Goal: Transaction & Acquisition: Complete application form

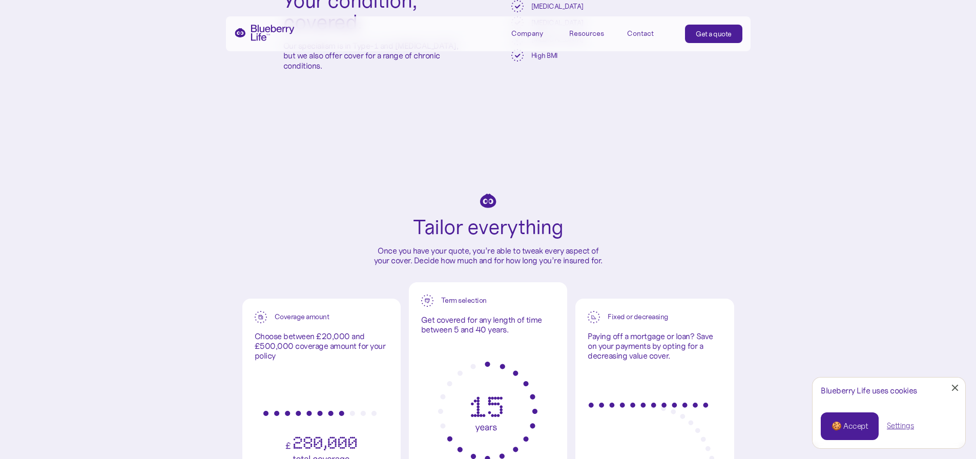
scroll to position [2321, 0]
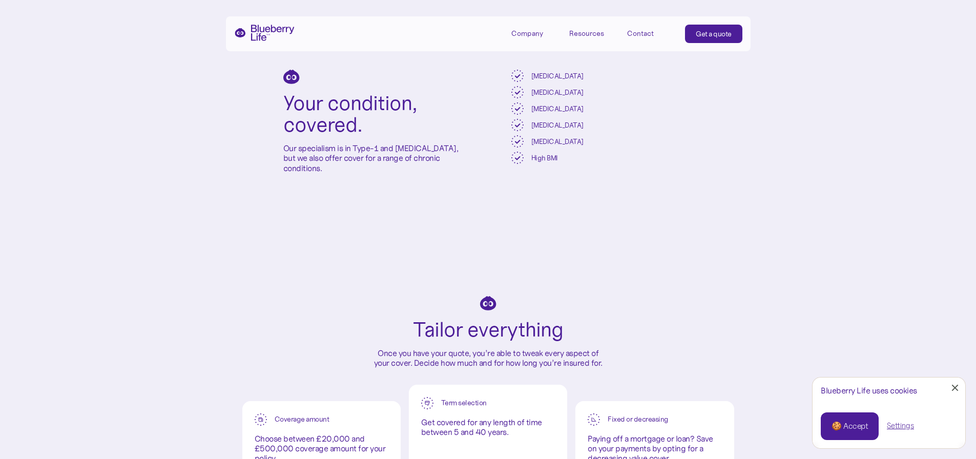
click at [706, 28] on link "Get a quote" at bounding box center [713, 34] width 57 height 18
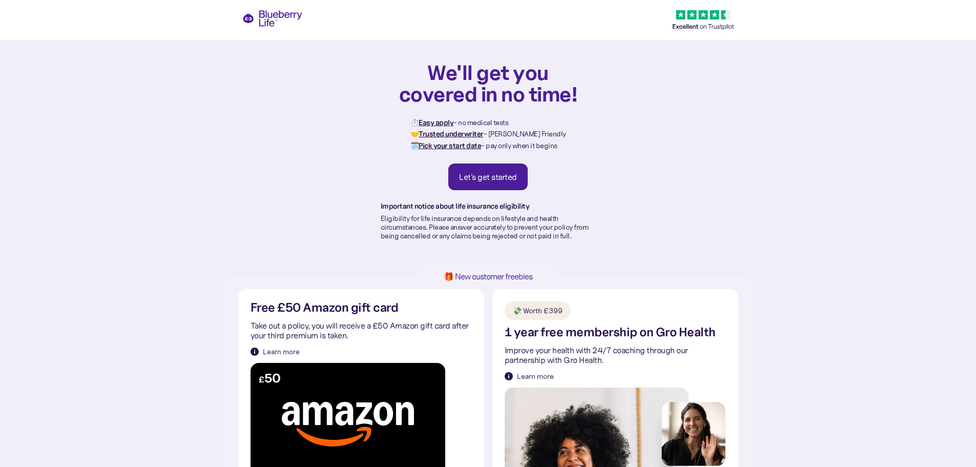
click at [503, 179] on div "Let's get started" at bounding box center [488, 177] width 58 height 10
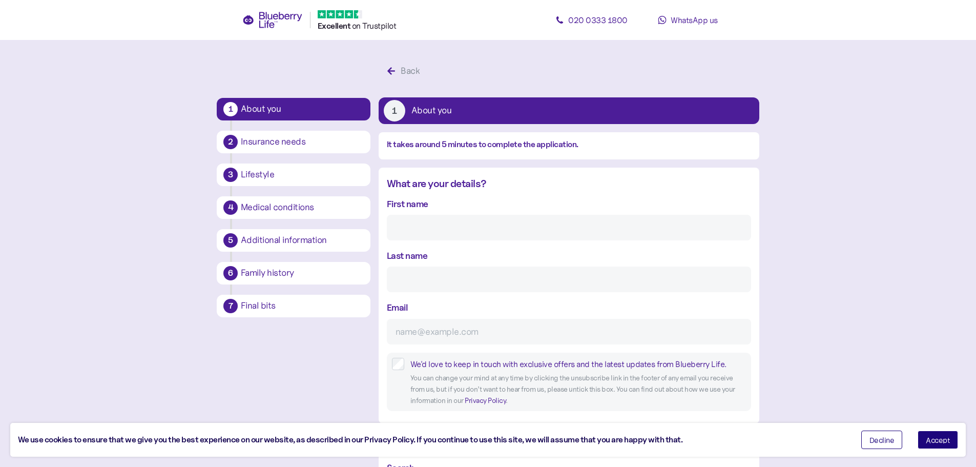
scroll to position [19, 0]
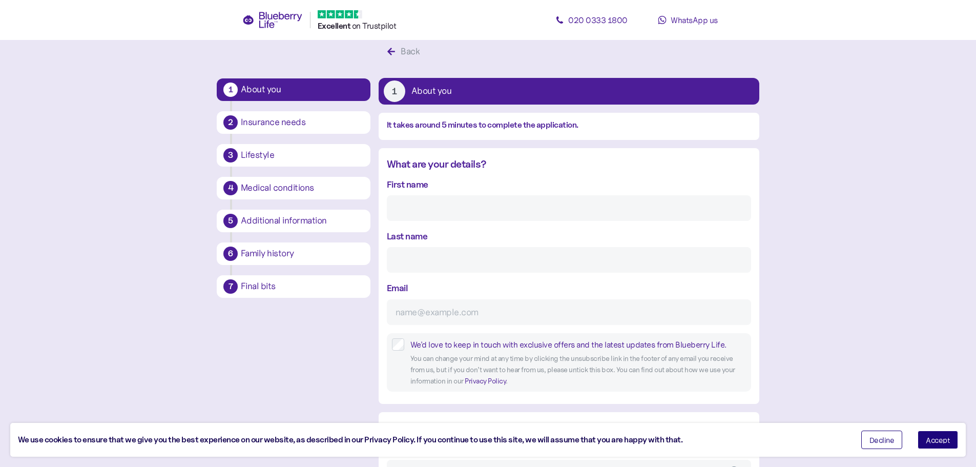
click at [433, 216] on input "First name" at bounding box center [569, 208] width 364 height 26
type input "[PERSON_NAME]"
type input "[EMAIL_ADDRESS][DOMAIN_NAME]"
type input "**********"
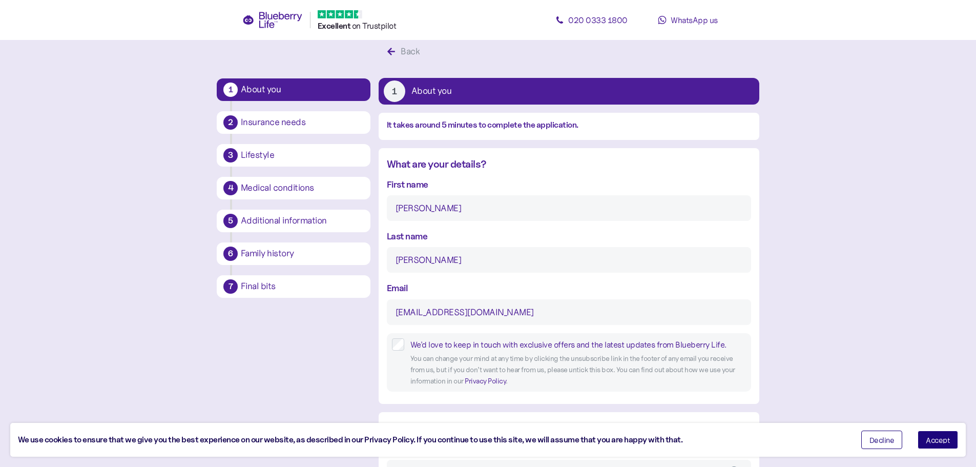
type input "******"
type input "********"
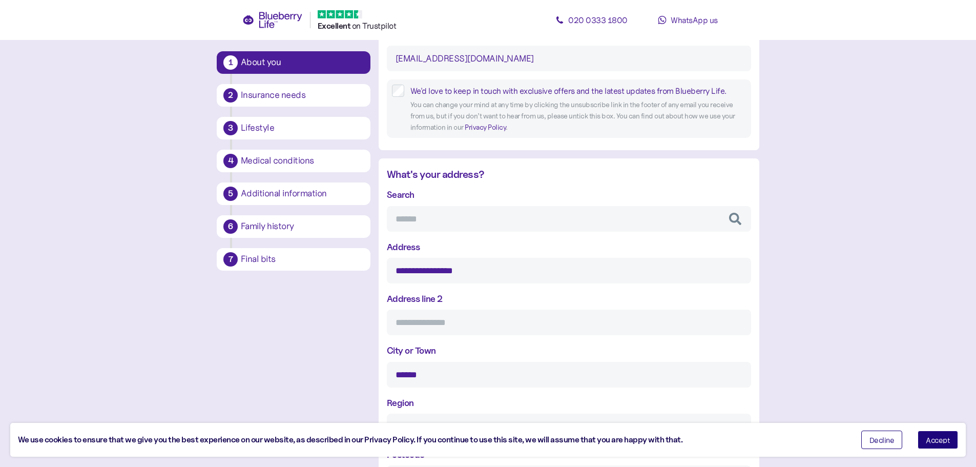
scroll to position [292, 0]
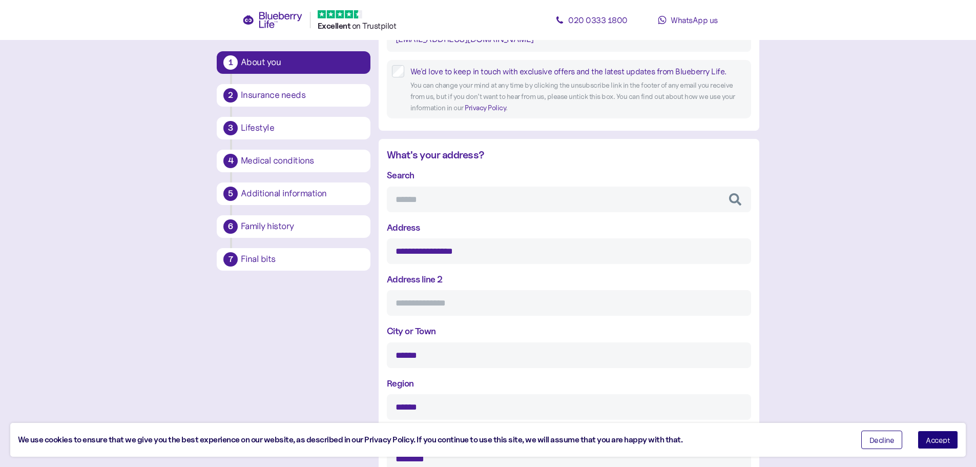
click at [425, 195] on input "Search" at bounding box center [569, 199] width 364 height 26
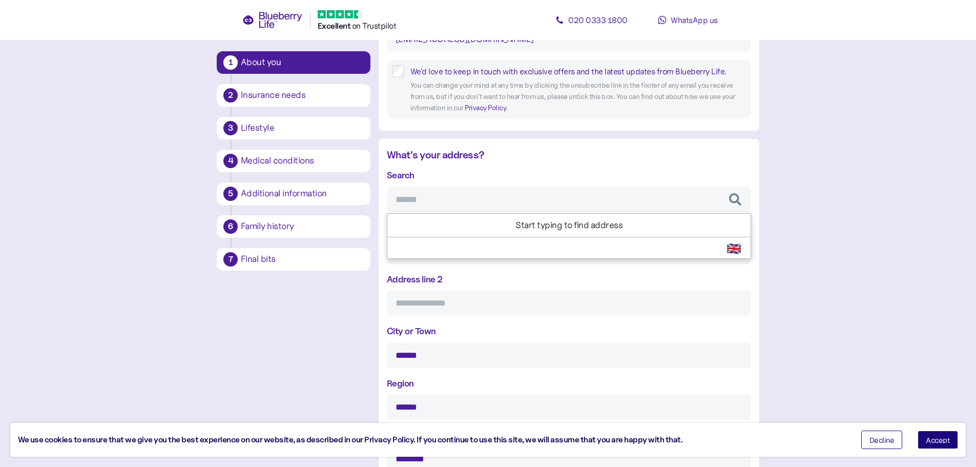
click at [431, 197] on input "Search" at bounding box center [569, 199] width 364 height 26
click at [475, 306] on input "Address line 2" at bounding box center [569, 303] width 364 height 26
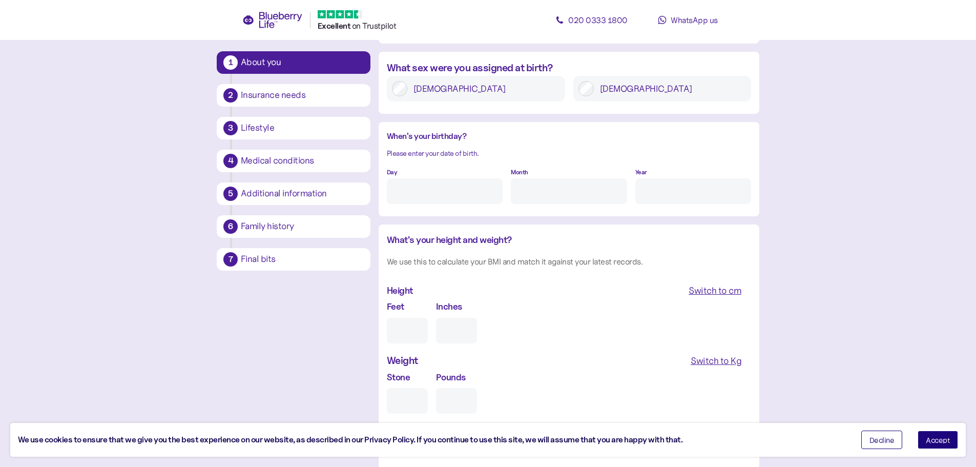
scroll to position [768, 0]
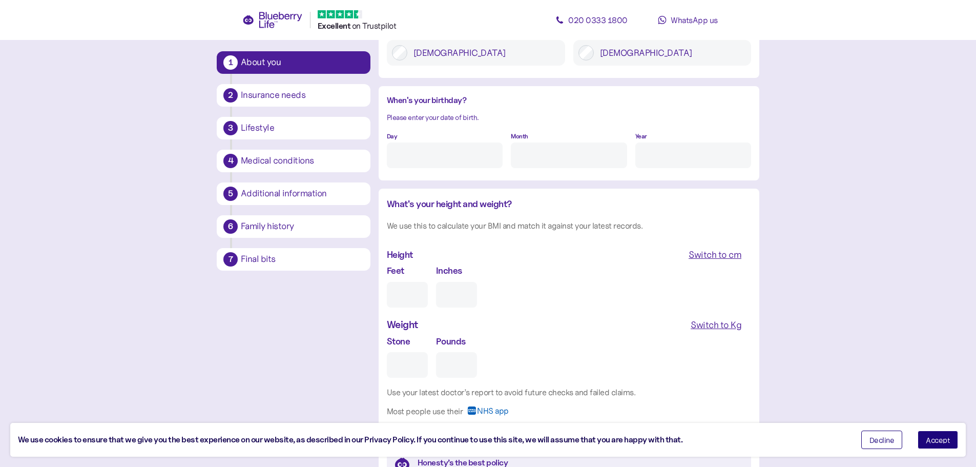
click at [407, 52] on div "[DEMOGRAPHIC_DATA]" at bounding box center [476, 53] width 178 height 26
click at [423, 166] on input "Day" at bounding box center [445, 155] width 116 height 26
type input "17"
drag, startPoint x: 577, startPoint y: 158, endPoint x: 579, endPoint y: 168, distance: 10.6
click at [577, 158] on input "Month" at bounding box center [569, 155] width 116 height 26
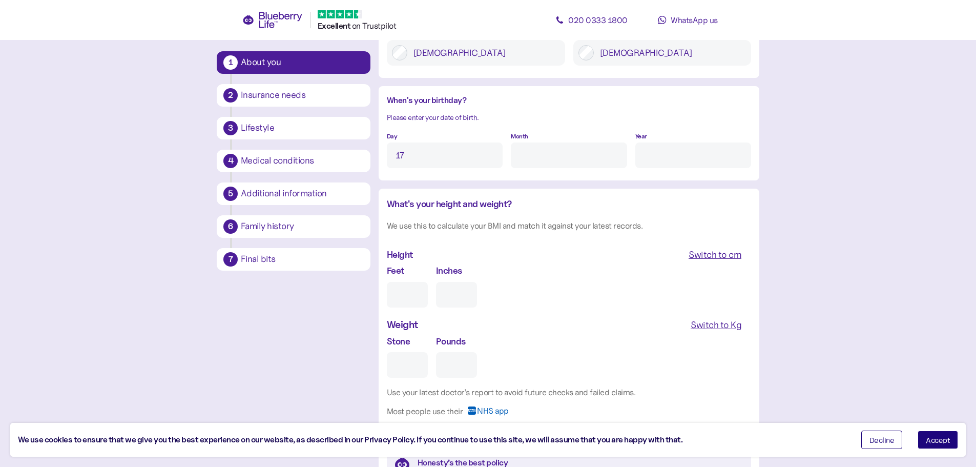
type input "5"
drag, startPoint x: 667, startPoint y: 154, endPoint x: 701, endPoint y: 163, distance: 34.5
click at [667, 154] on input "Year" at bounding box center [693, 155] width 116 height 26
type input "****"
click at [410, 293] on input "Feet" at bounding box center [407, 295] width 41 height 26
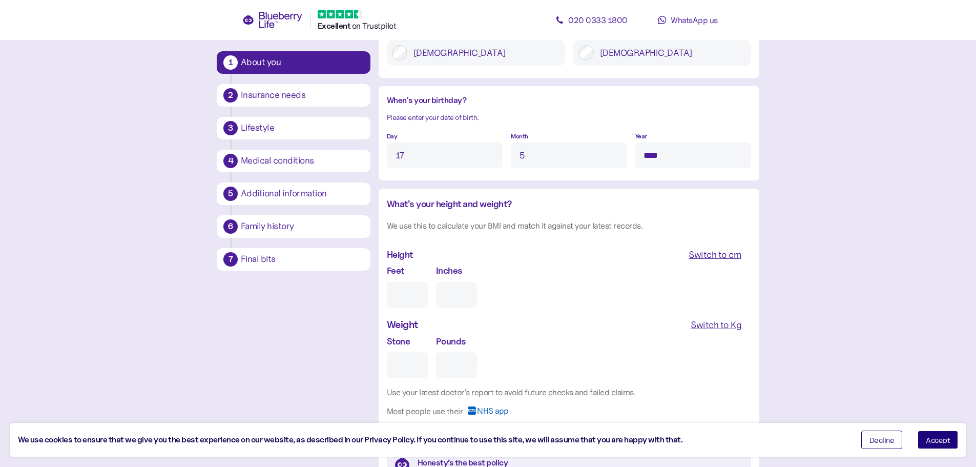
type input "5"
type input "0"
click at [450, 299] on input "0" at bounding box center [456, 295] width 41 height 26
click at [403, 367] on input "Stone" at bounding box center [407, 365] width 41 height 26
type input "1"
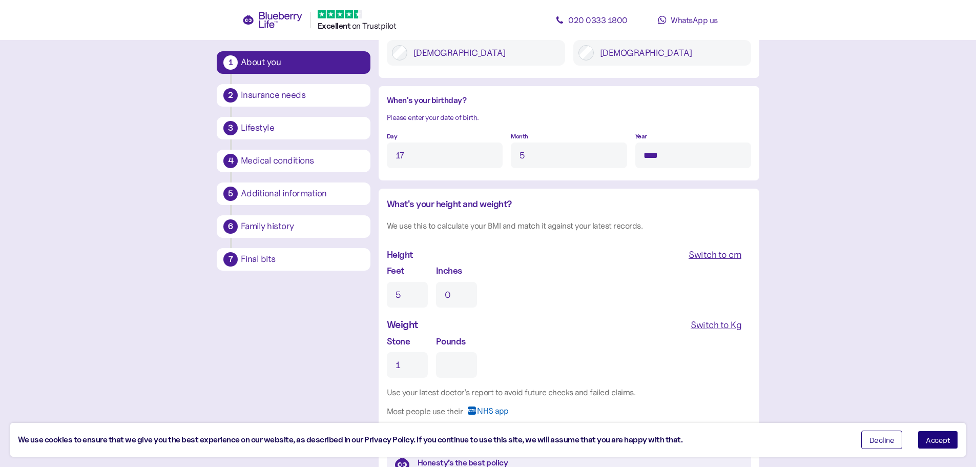
type input "0"
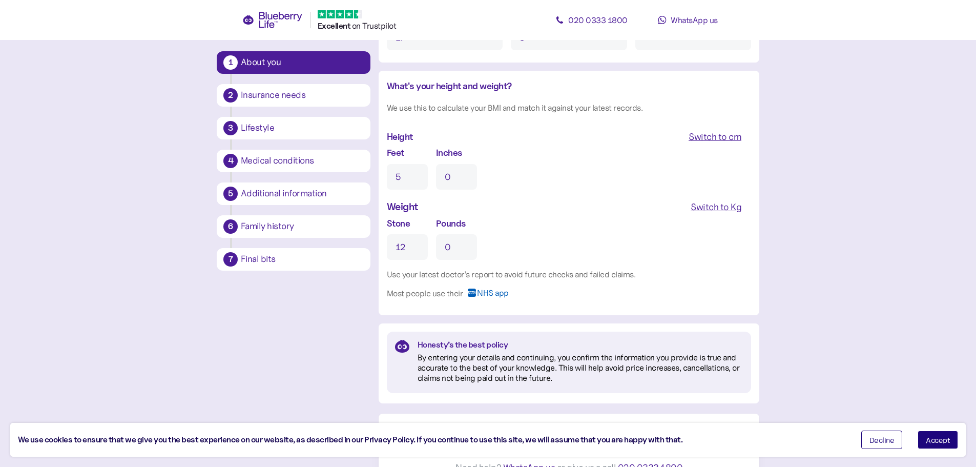
scroll to position [905, 0]
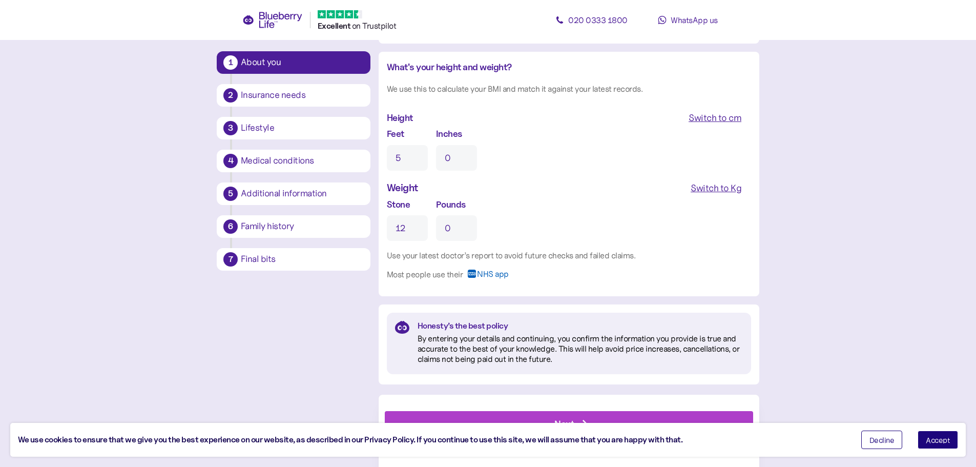
type input "12"
click at [936, 445] on button "Accept" at bounding box center [937, 439] width 40 height 18
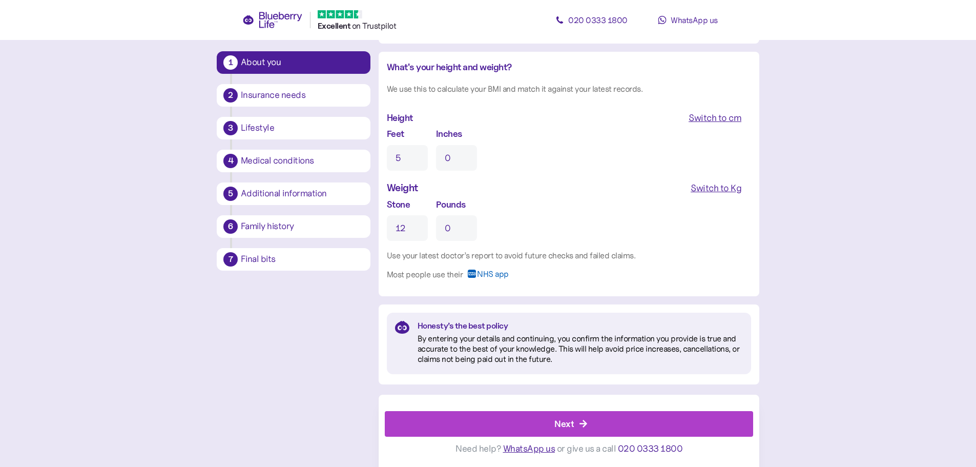
click at [572, 418] on div "Next" at bounding box center [563, 423] width 19 height 14
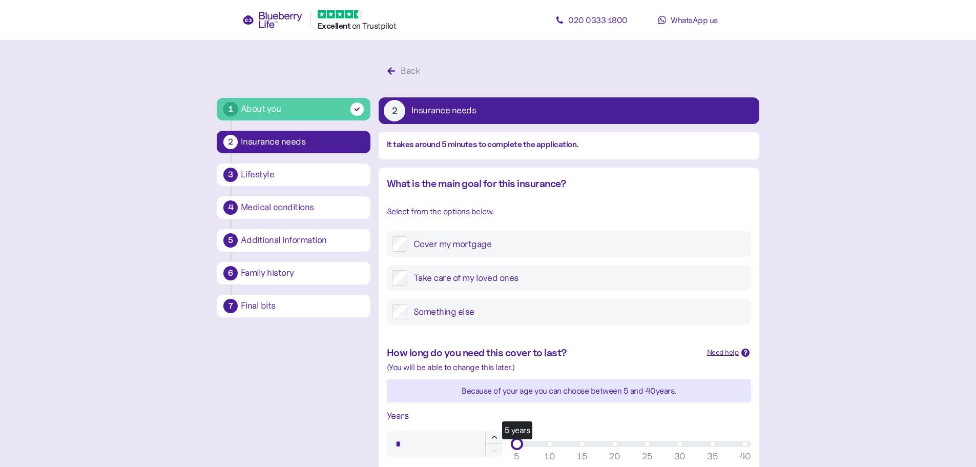
click at [400, 252] on div "Cover my mortgage" at bounding box center [569, 244] width 364 height 26
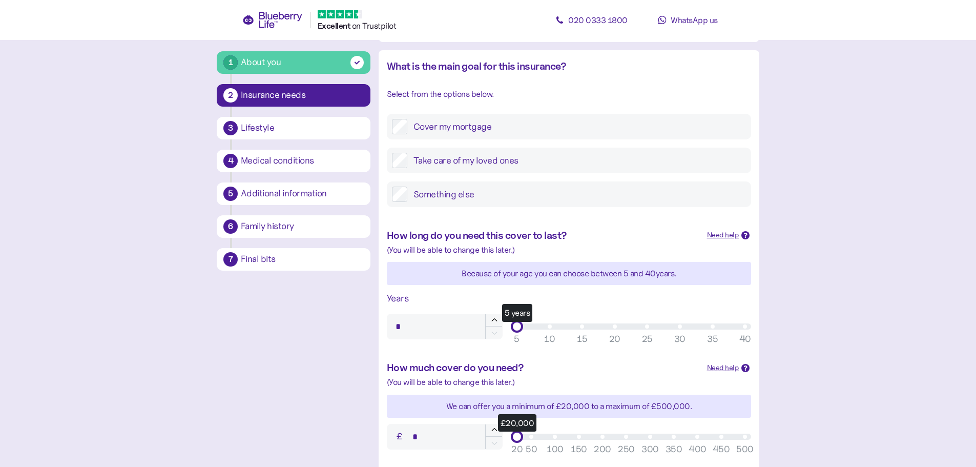
scroll to position [137, 0]
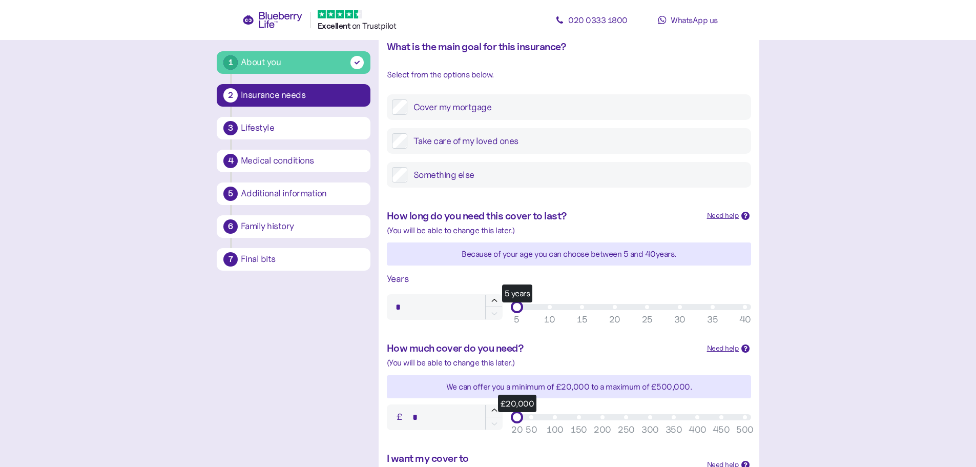
type input "**"
click at [583, 309] on div "5 years" at bounding box center [631, 307] width 228 height 6
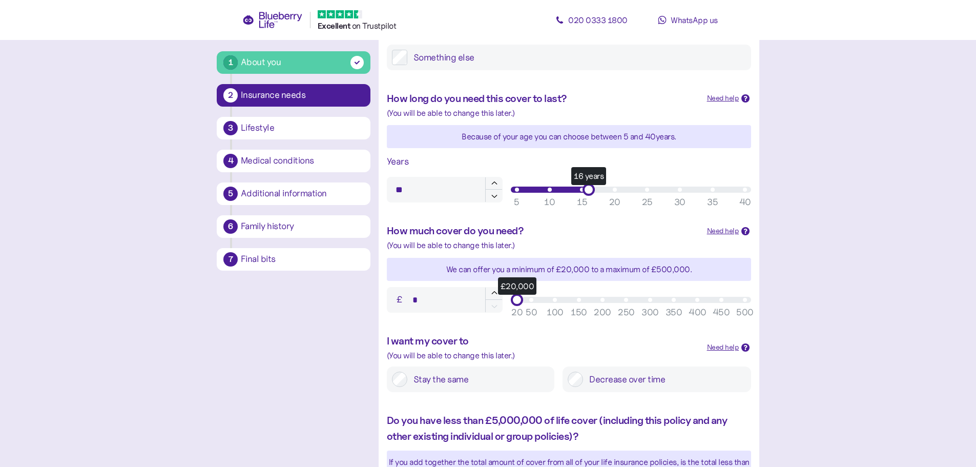
scroll to position [273, 0]
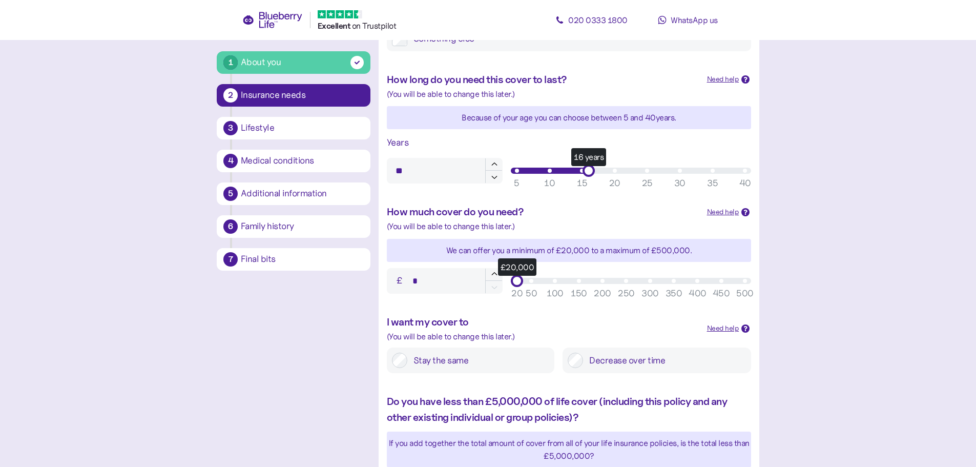
type input "*******"
click at [651, 285] on div "£300,000" at bounding box center [631, 280] width 240 height 12
click at [428, 362] on label "Stay the same" at bounding box center [478, 359] width 142 height 15
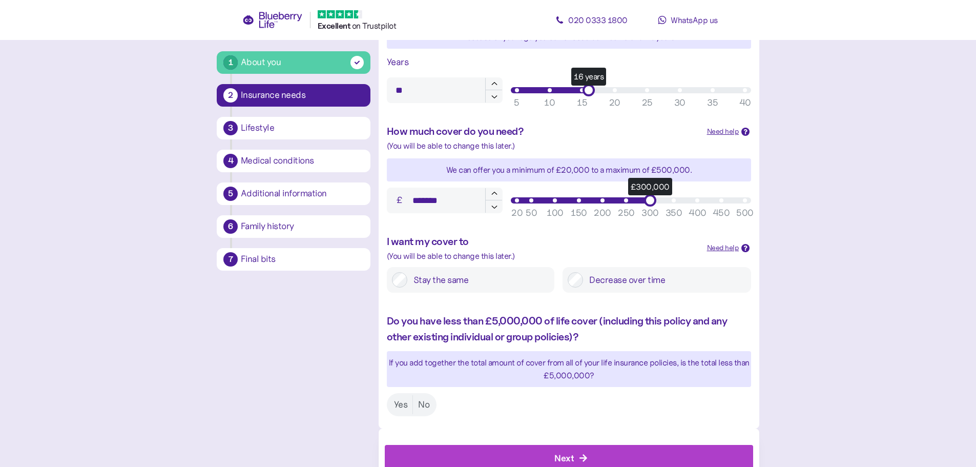
scroll to position [388, 0]
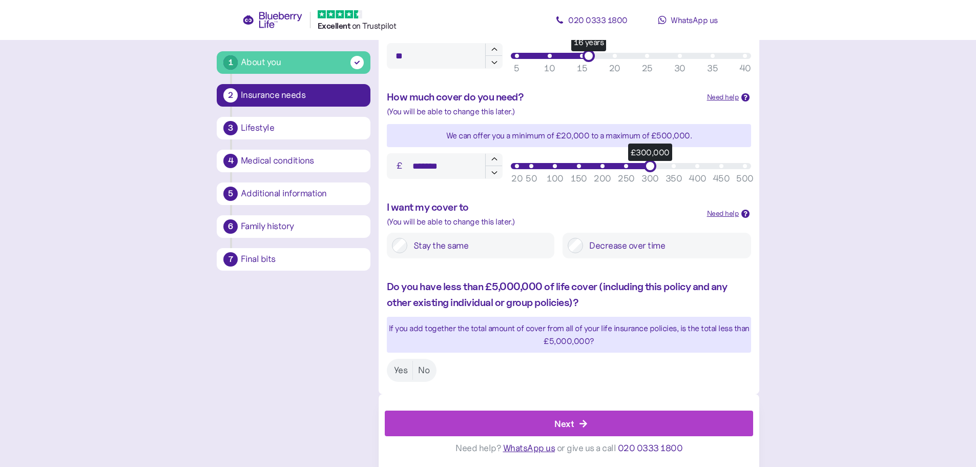
click at [408, 368] on label "Yes" at bounding box center [401, 370] width 24 height 19
click at [622, 414] on div "Next" at bounding box center [570, 423] width 345 height 25
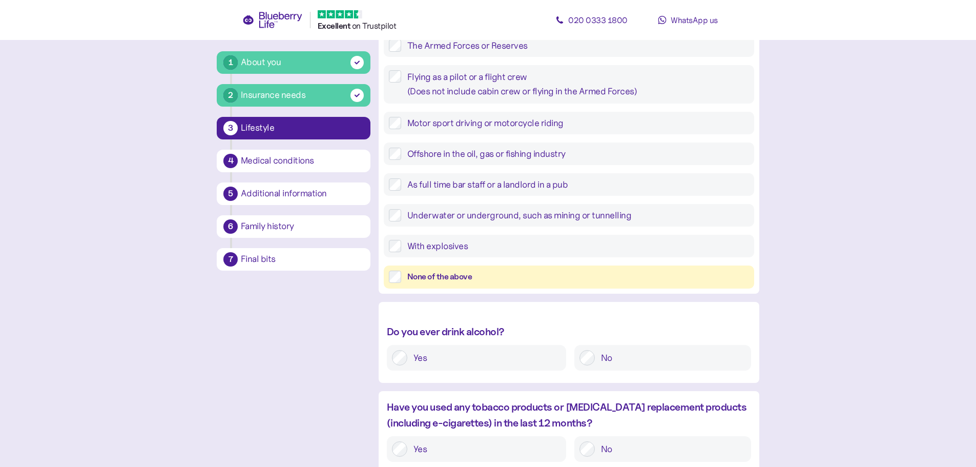
scroll to position [311, 0]
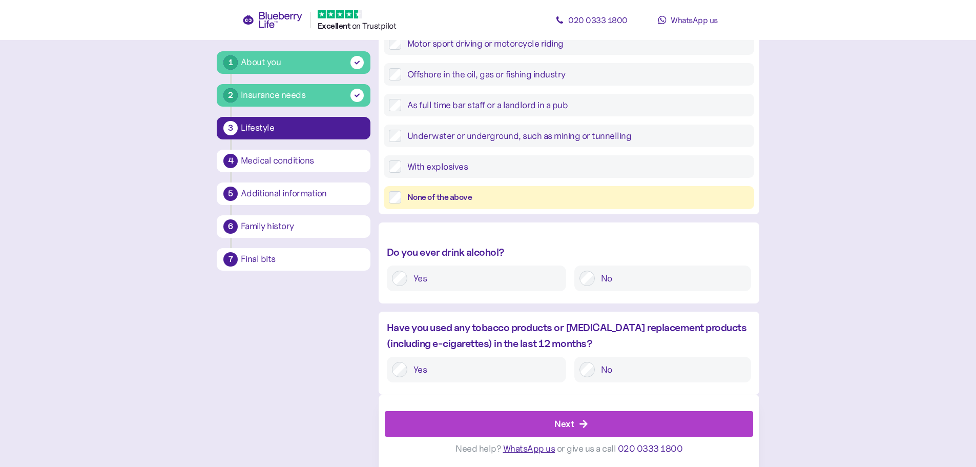
click at [441, 194] on div "None of the above" at bounding box center [578, 197] width 342 height 13
click at [472, 359] on div "Yes" at bounding box center [476, 369] width 179 height 26
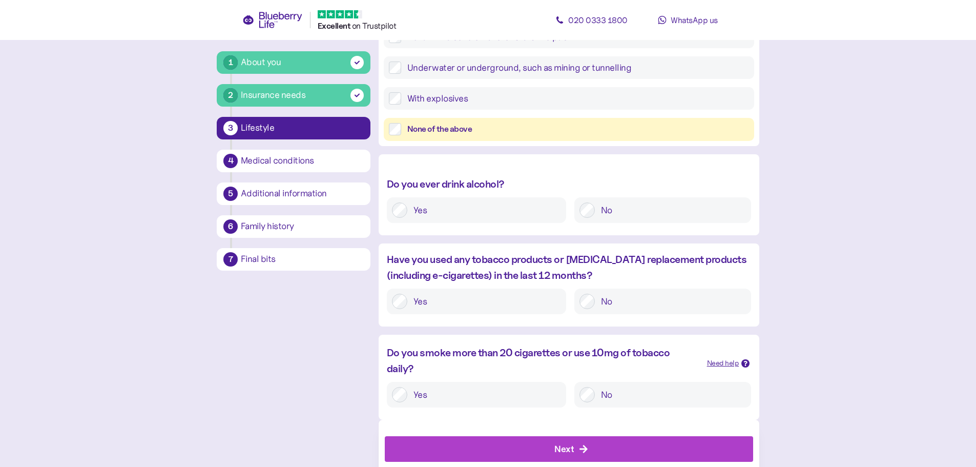
scroll to position [405, 0]
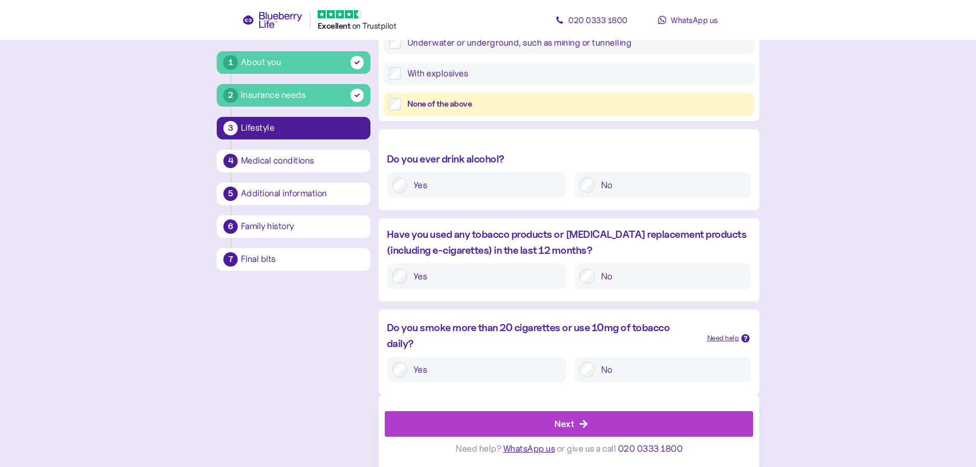
click at [558, 426] on div "Next" at bounding box center [563, 423] width 19 height 14
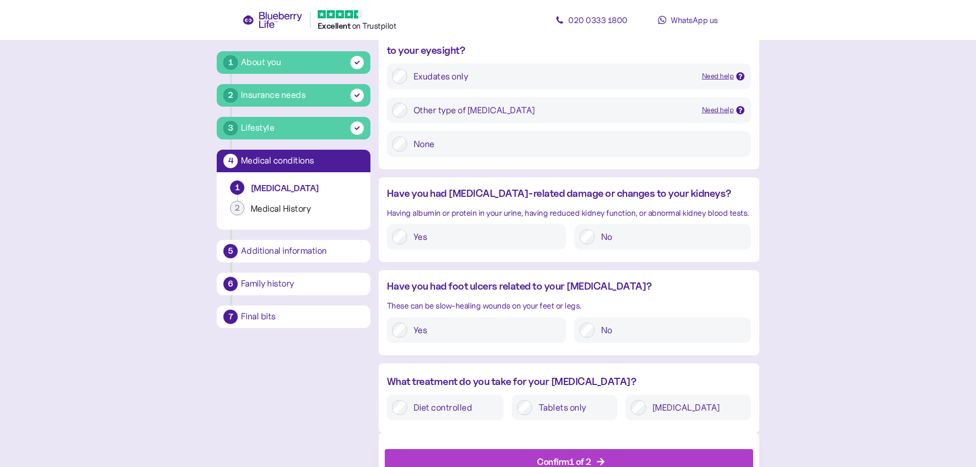
scroll to position [980, 0]
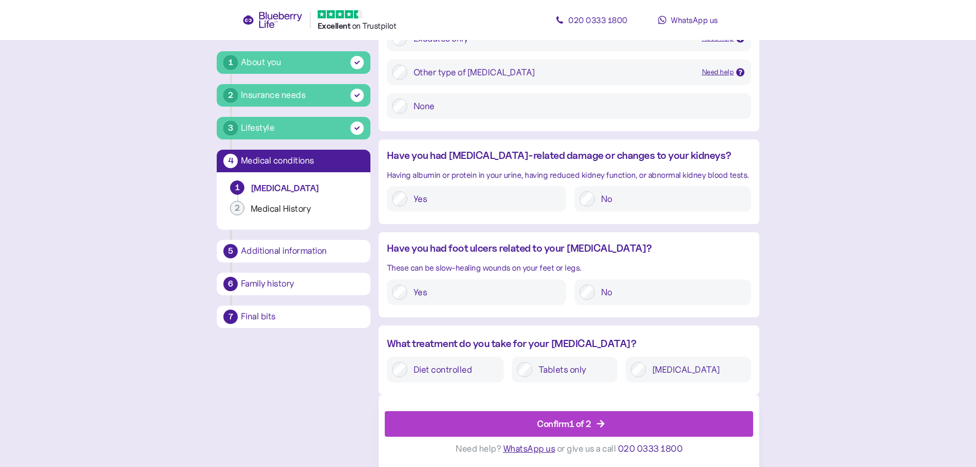
click at [533, 448] on span "WhatsApp us" at bounding box center [529, 447] width 52 height 11
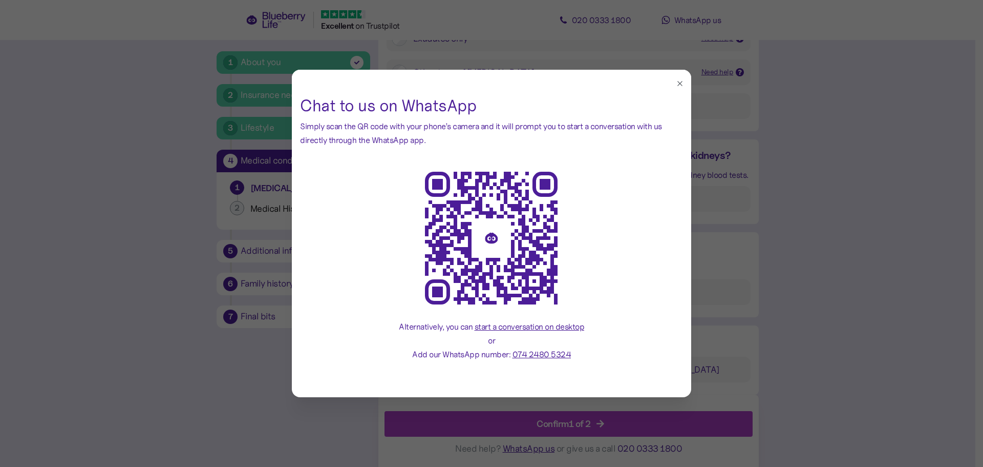
click at [682, 88] on button "button" at bounding box center [679, 83] width 11 height 11
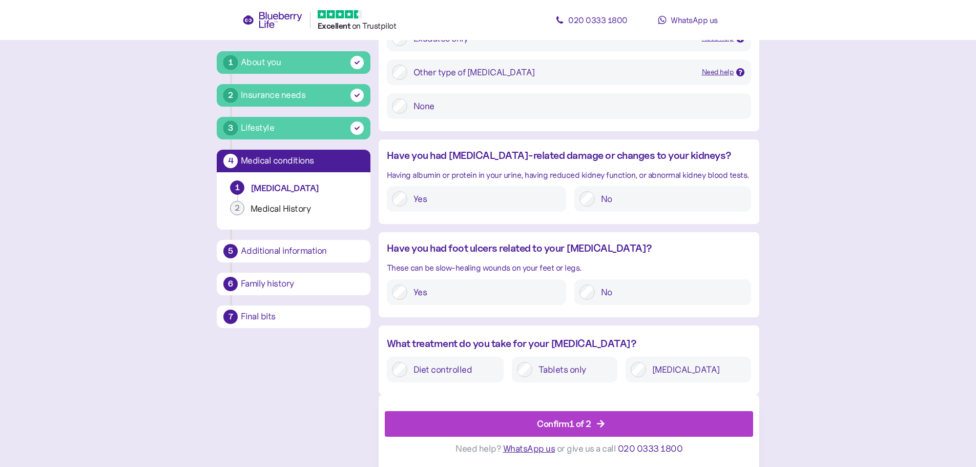
click at [534, 450] on span "WhatsApp us" at bounding box center [529, 447] width 52 height 11
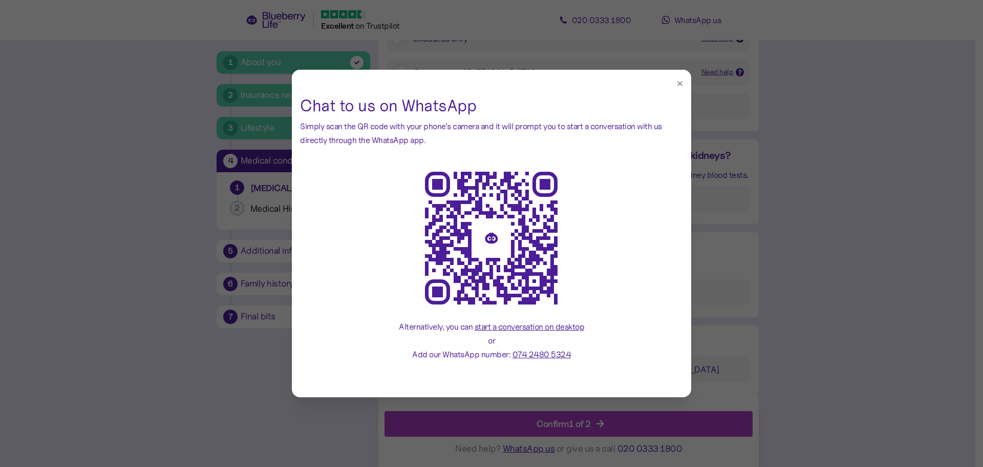
click at [684, 79] on button "button" at bounding box center [679, 83] width 11 height 11
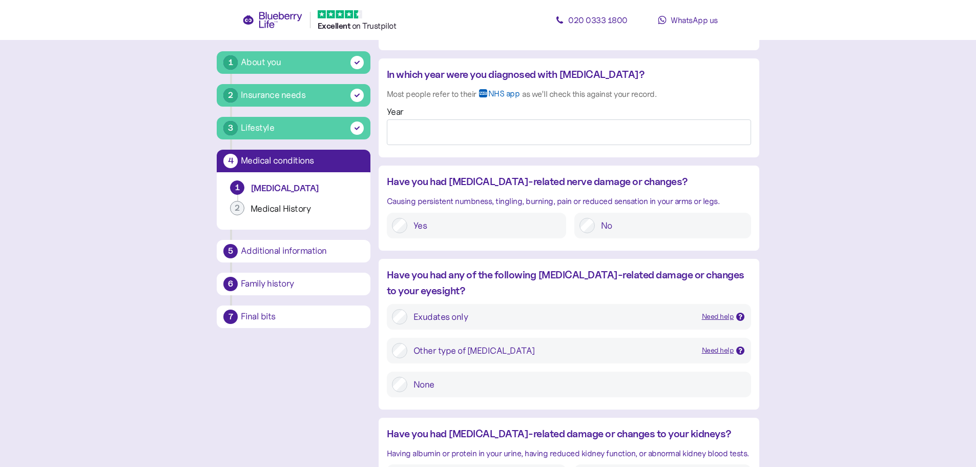
scroll to position [571, 0]
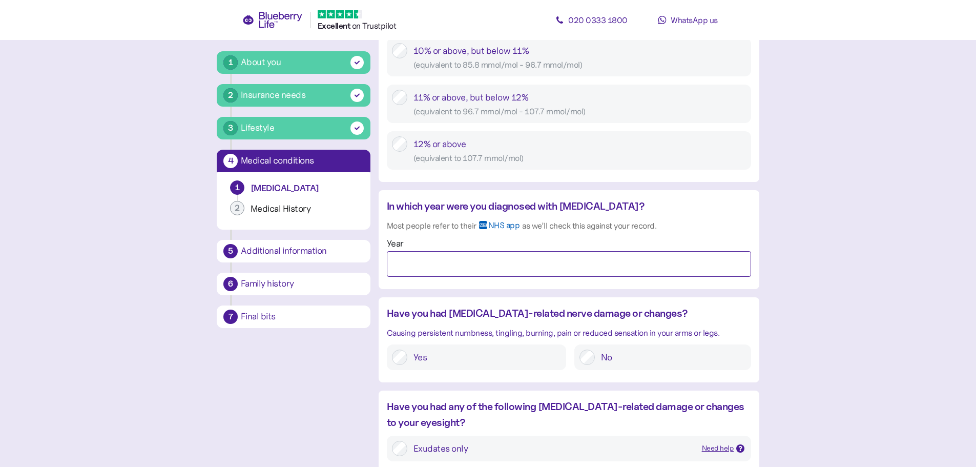
click at [500, 258] on input "Year" at bounding box center [569, 264] width 364 height 26
type input "****"
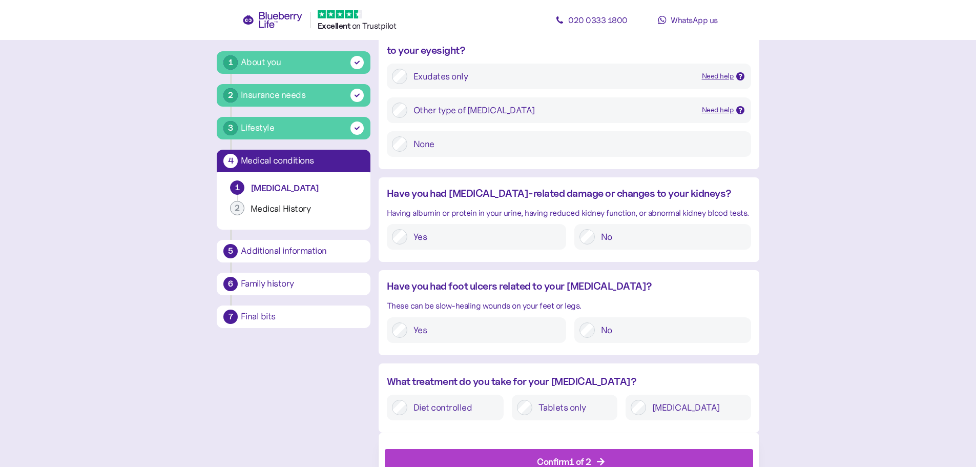
scroll to position [1117, 0]
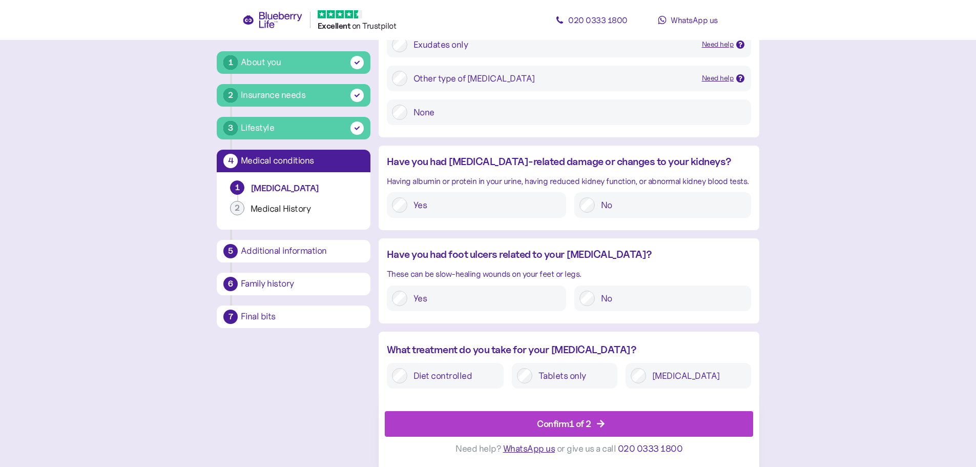
click at [591, 417] on div "Confirm 1 of 2" at bounding box center [564, 423] width 54 height 14
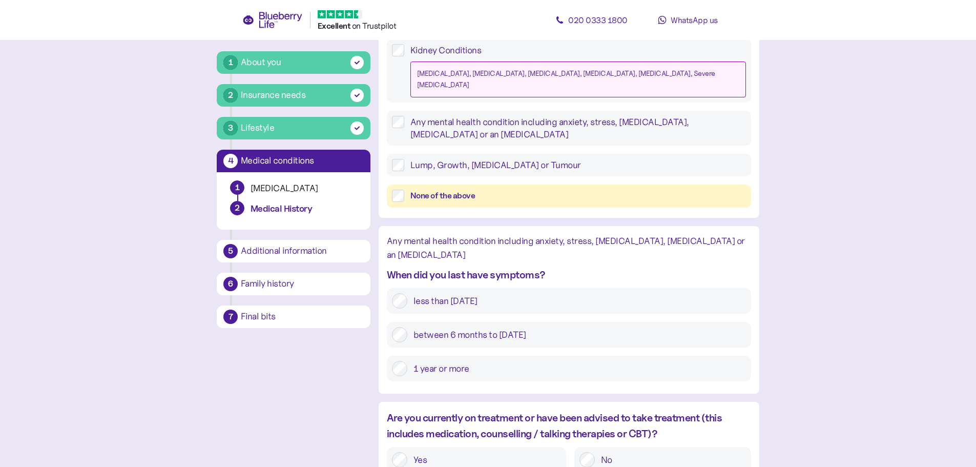
scroll to position [1190, 0]
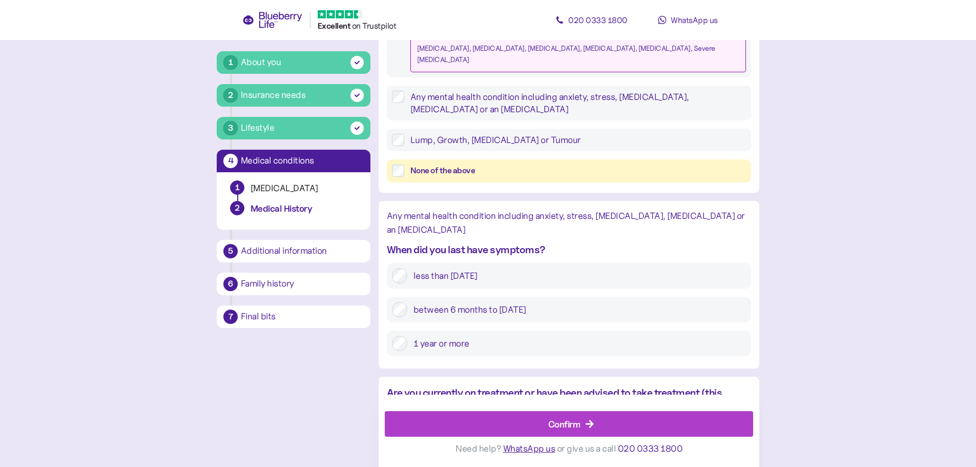
click at [561, 420] on div "Confirm" at bounding box center [564, 423] width 32 height 14
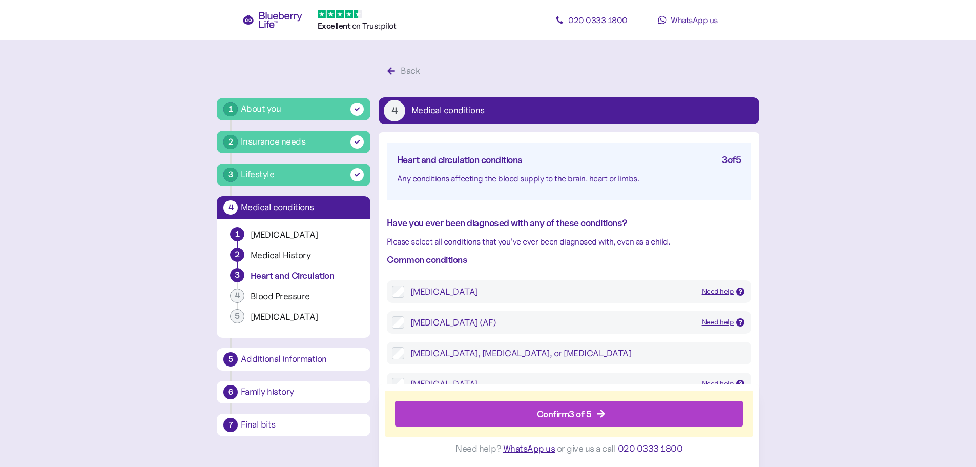
click at [545, 410] on div "Confirm 3 of 5" at bounding box center [564, 413] width 55 height 14
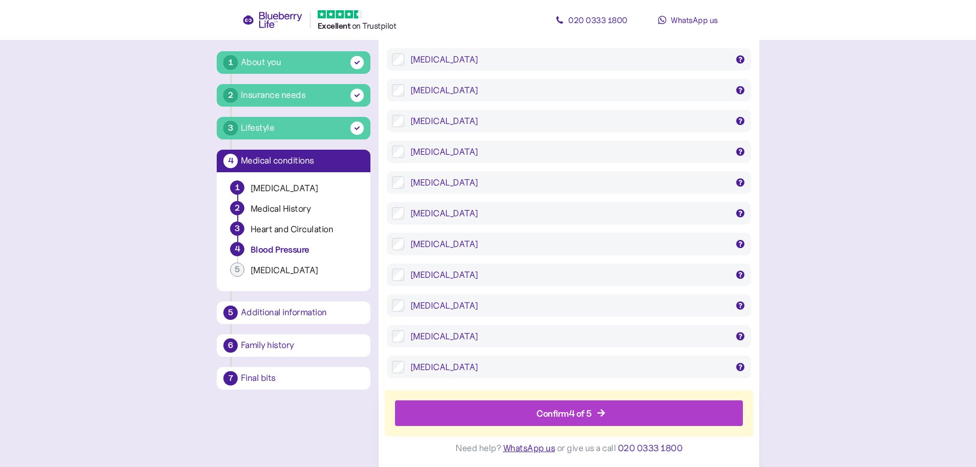
scroll to position [1111, 0]
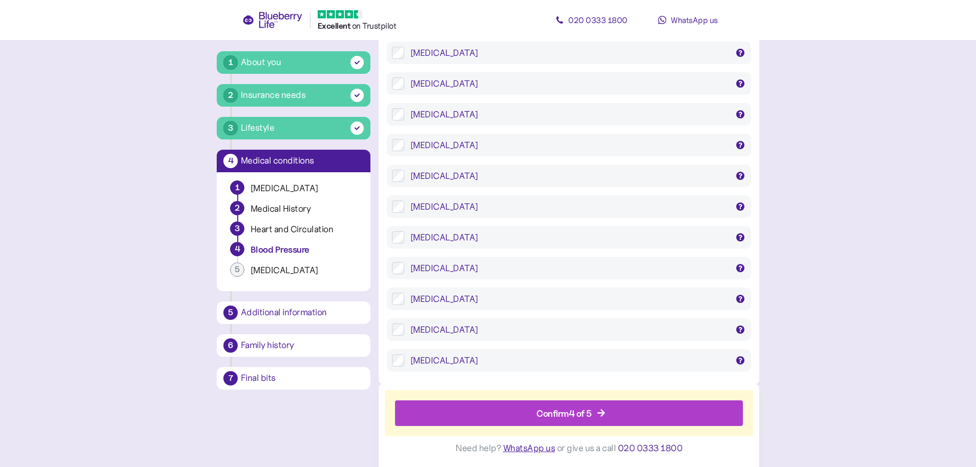
click at [545, 414] on div "Confirm 4 of 5" at bounding box center [563, 413] width 55 height 14
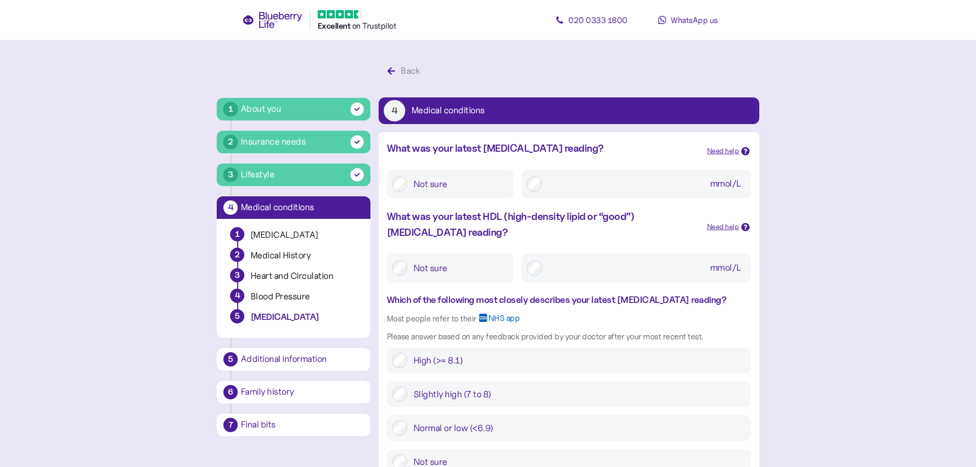
click at [548, 183] on input "mmol/L" at bounding box center [647, 184] width 198 height 18
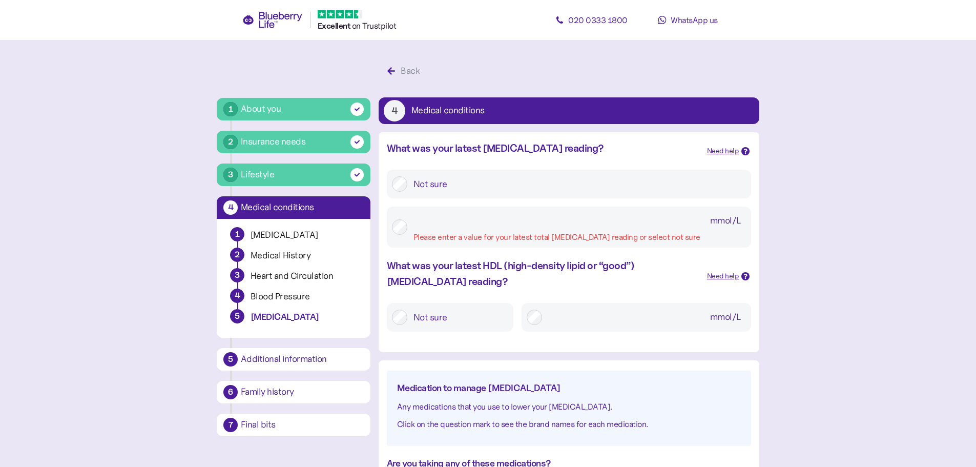
click at [454, 242] on div "mmol/L Please enter a value for your latest total [MEDICAL_DATA] reading or sel…" at bounding box center [569, 226] width 364 height 41
click at [456, 224] on input "mmol/L Please enter a value for your latest total [MEDICAL_DATA] reading or sel…" at bounding box center [579, 221] width 332 height 18
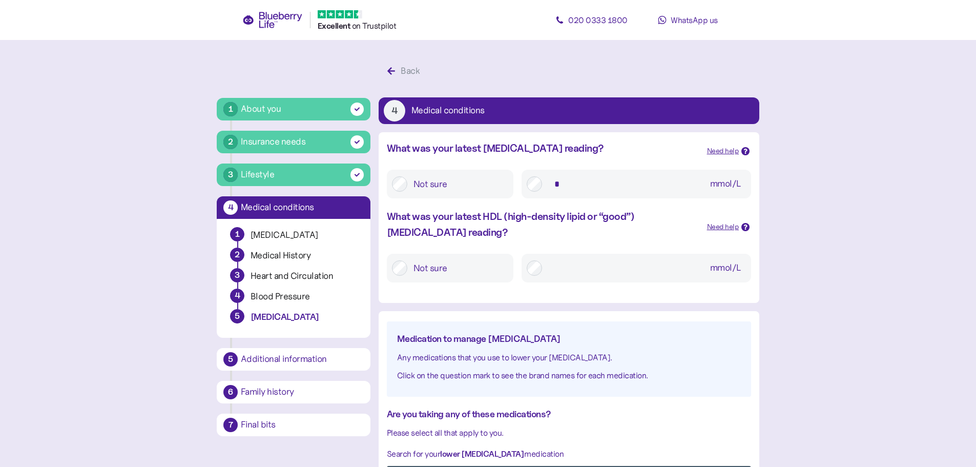
type input "***"
click at [557, 271] on input "mmol/L" at bounding box center [647, 268] width 198 height 18
type input "***"
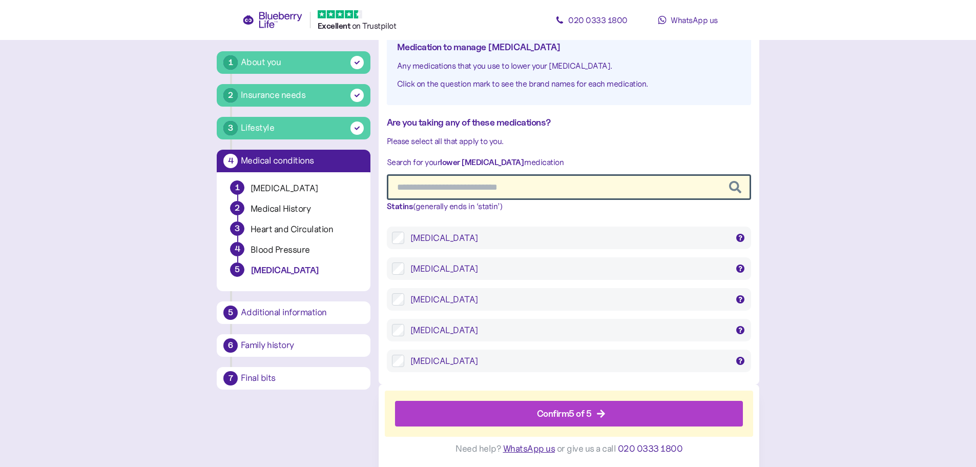
scroll to position [291, 0]
click at [563, 412] on div "Confirm 5 of 5" at bounding box center [564, 413] width 55 height 14
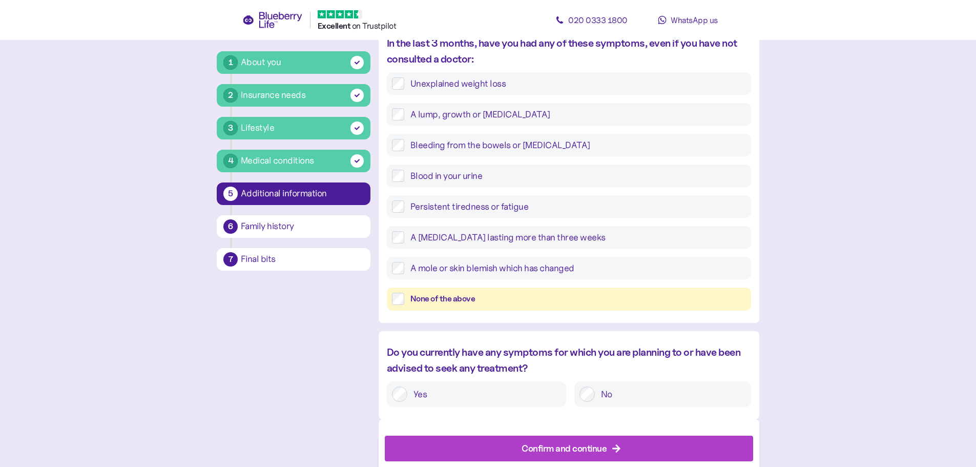
scroll to position [376, 0]
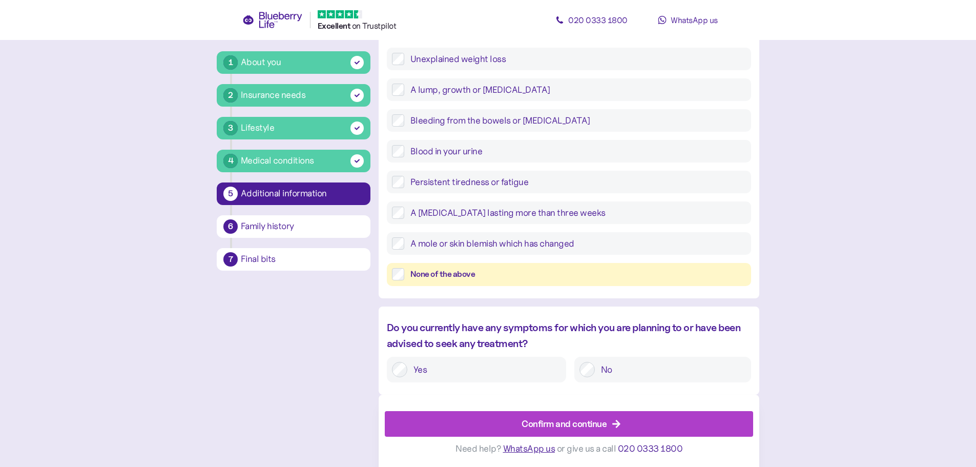
drag, startPoint x: 629, startPoint y: 375, endPoint x: 623, endPoint y: 374, distance: 5.8
click at [628, 375] on label "No" at bounding box center [670, 369] width 151 height 15
click at [577, 424] on div "Confirm and continue" at bounding box center [563, 423] width 85 height 14
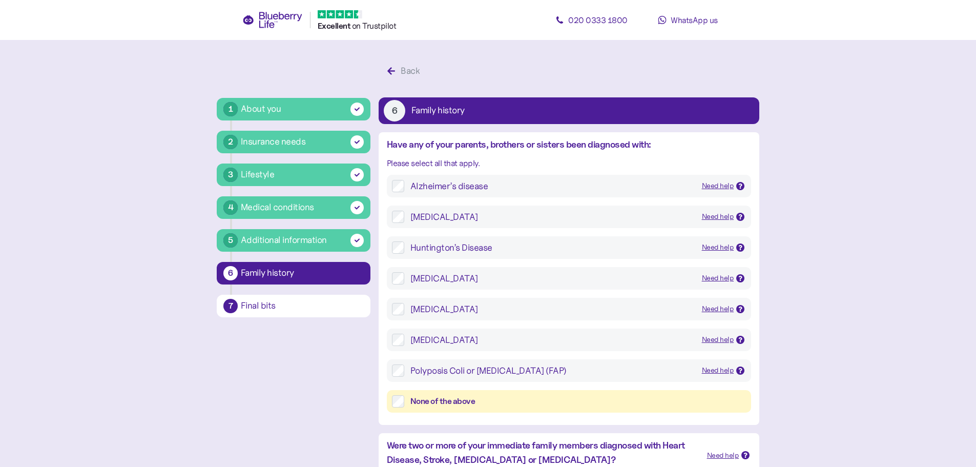
click at [423, 402] on div "None of the above" at bounding box center [577, 401] width 335 height 13
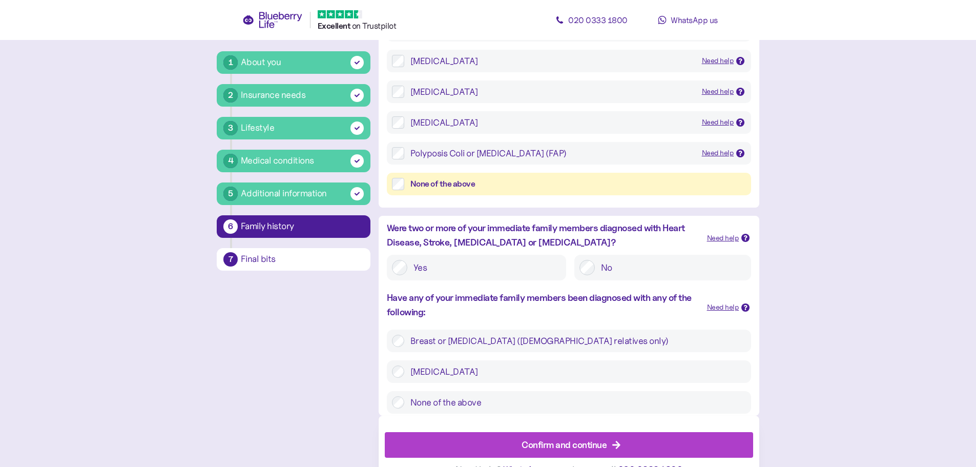
scroll to position [238, 0]
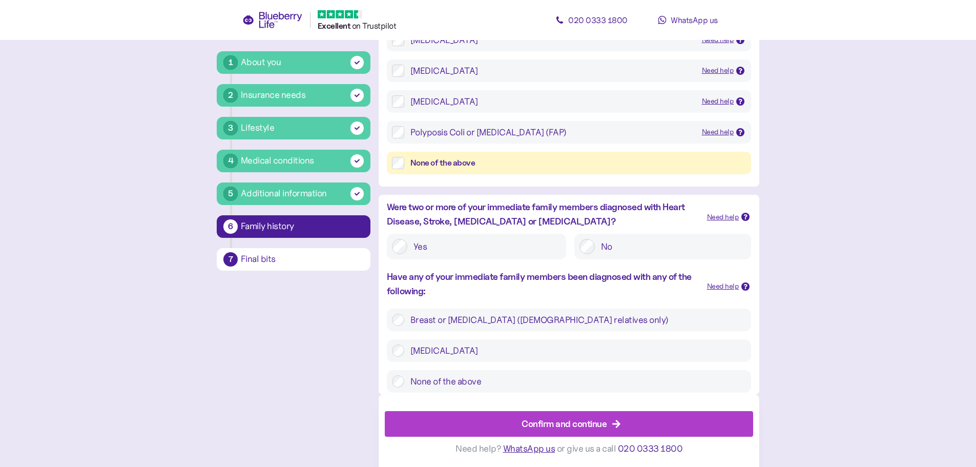
click at [575, 428] on div "Confirm and continue" at bounding box center [563, 423] width 85 height 14
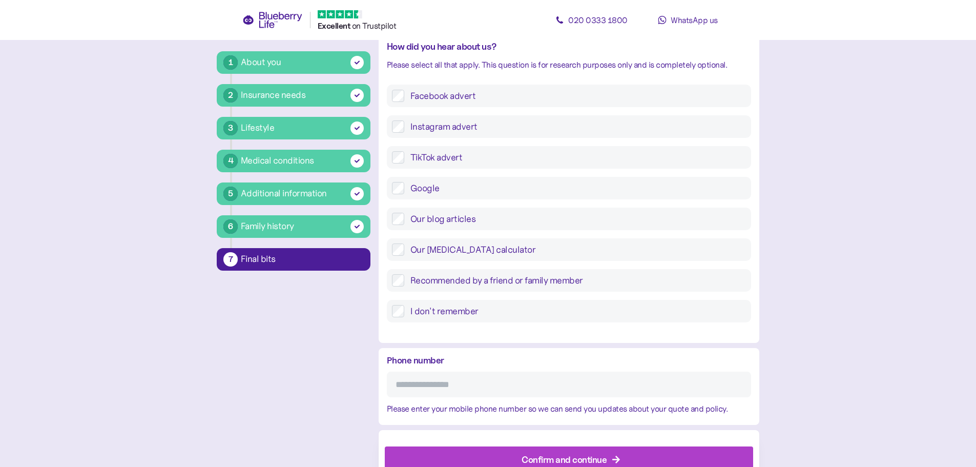
scroll to position [355, 0]
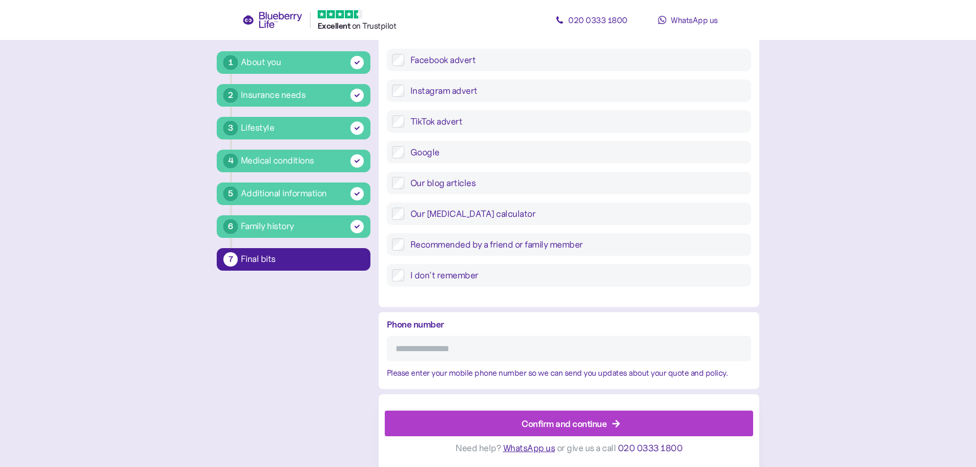
click at [492, 347] on input "Phone number" at bounding box center [569, 348] width 364 height 26
type input "**********"
click at [547, 424] on div "Confirm and continue" at bounding box center [563, 423] width 85 height 14
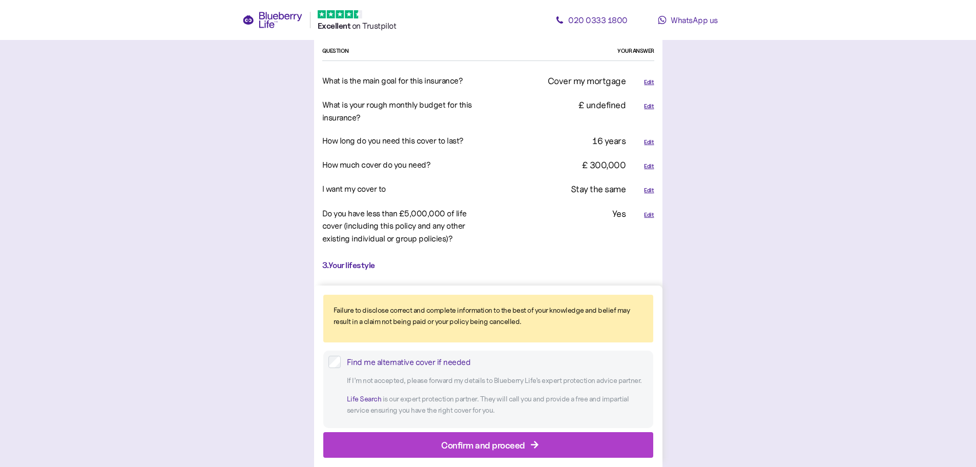
scroll to position [683, 0]
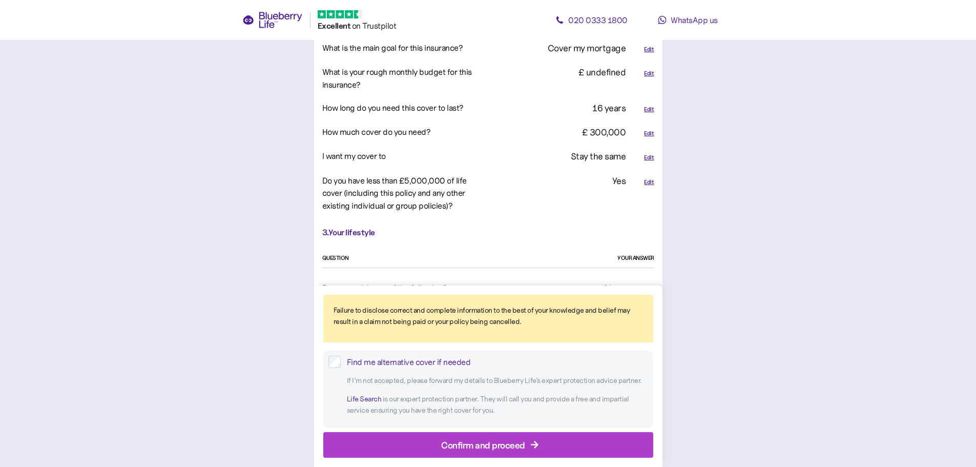
drag, startPoint x: 502, startPoint y: 443, endPoint x: 535, endPoint y: 447, distance: 33.0
click at [503, 445] on div "Confirm and proceed" at bounding box center [483, 444] width 84 height 14
